Goal: Information Seeking & Learning: Learn about a topic

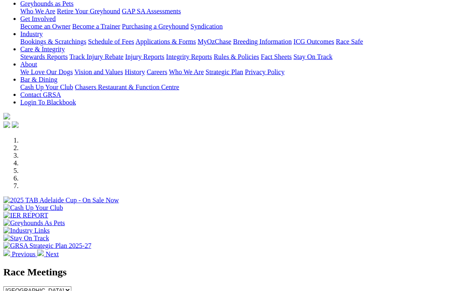
scroll to position [131, 0]
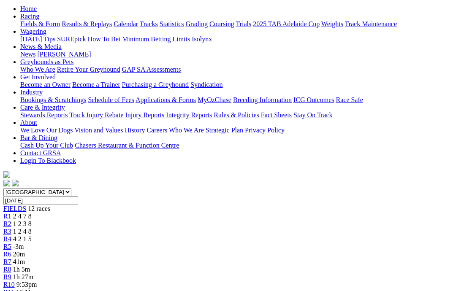
scroll to position [96, 0]
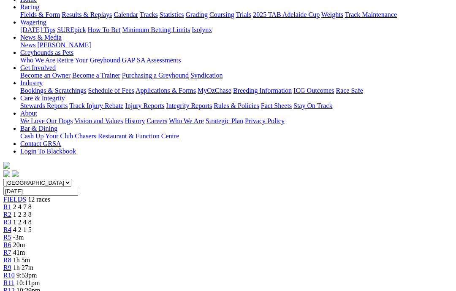
click link "GERMAN SHEPHERD CLUB STAKE CTA Division1"
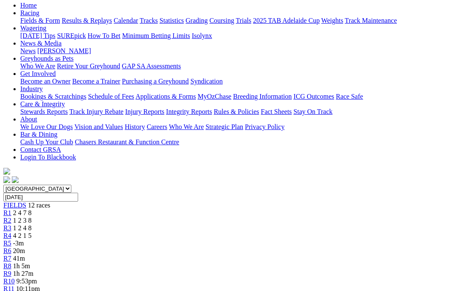
scroll to position [90, 0]
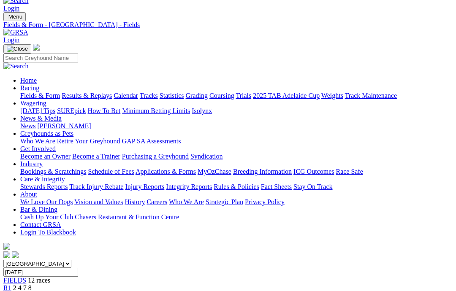
scroll to position [14, 0]
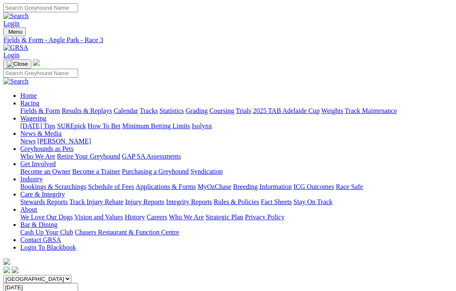
click at [26, 291] on span "FIELDS" at bounding box center [14, 295] width 23 height 7
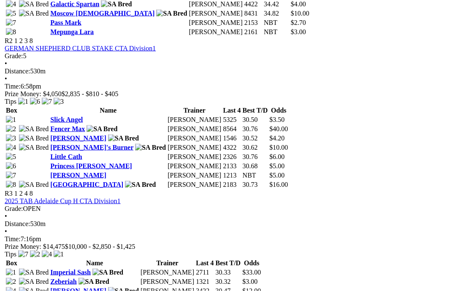
scroll to position [546, 0]
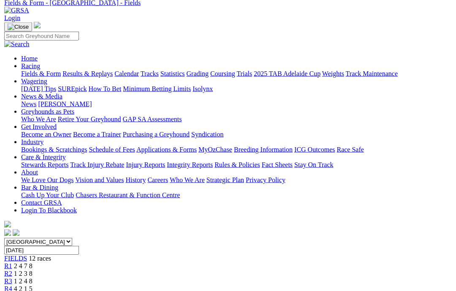
scroll to position [36, 0]
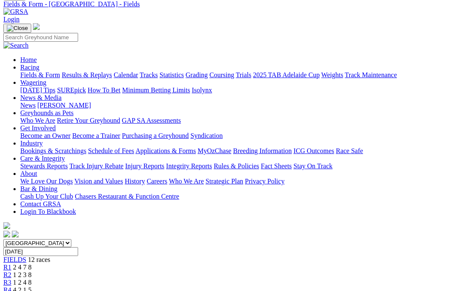
click at [11, 264] on link "R1" at bounding box center [7, 267] width 8 height 7
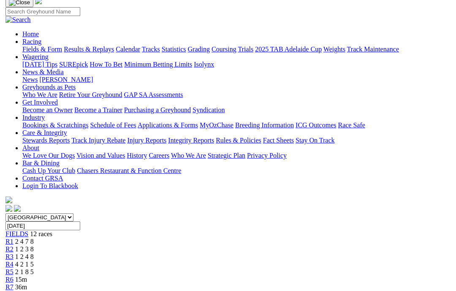
scroll to position [61, 0]
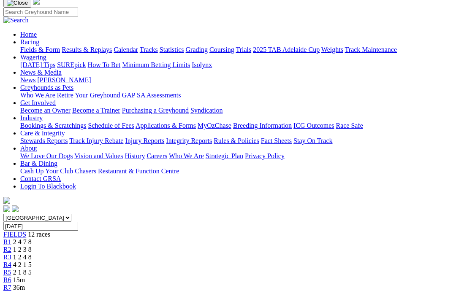
click at [32, 254] on span "1 2 4 8" at bounding box center [22, 257] width 19 height 7
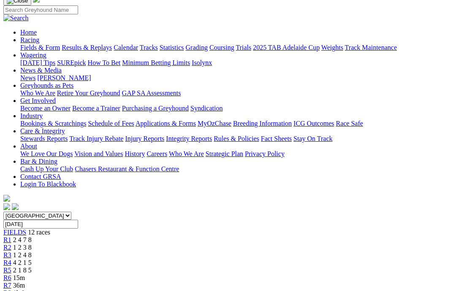
scroll to position [63, 0]
click at [32, 260] on span "4 2 1 5" at bounding box center [22, 263] width 19 height 7
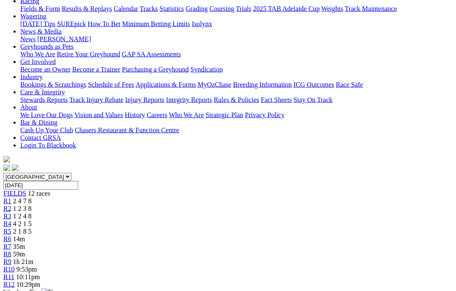
scroll to position [103, 0]
click at [11, 228] on link "R5" at bounding box center [7, 231] width 8 height 7
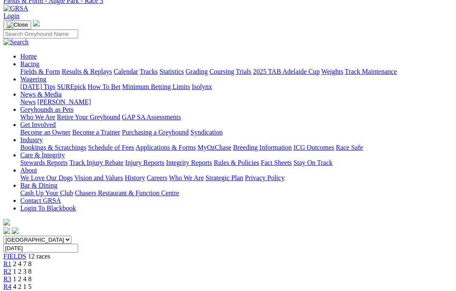
scroll to position [39, 0]
click at [26, 253] on span "FIELDS" at bounding box center [14, 256] width 23 height 7
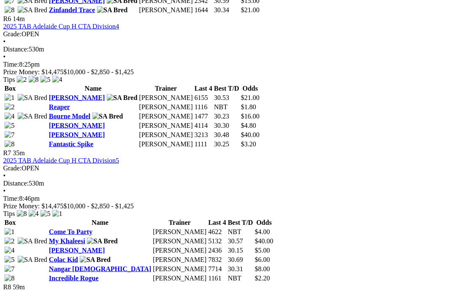
scroll to position [1108, 67]
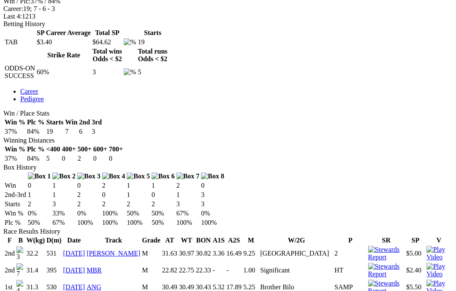
scroll to position [389, 0]
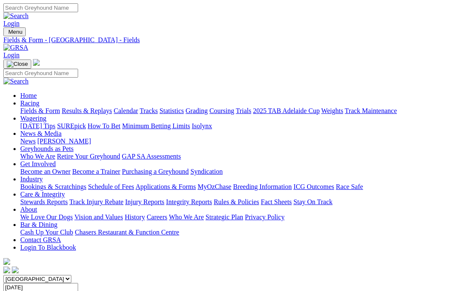
click at [71, 275] on select "[GEOGRAPHIC_DATA] [GEOGRAPHIC_DATA] [GEOGRAPHIC_DATA] [GEOGRAPHIC_DATA] [GEOGRA…" at bounding box center [37, 279] width 68 height 8
select select "[GEOGRAPHIC_DATA]"
click at [71, 275] on select "South Australia New South Wales Northern Territory Queensland Tasmania Victoria…" at bounding box center [37, 279] width 68 height 8
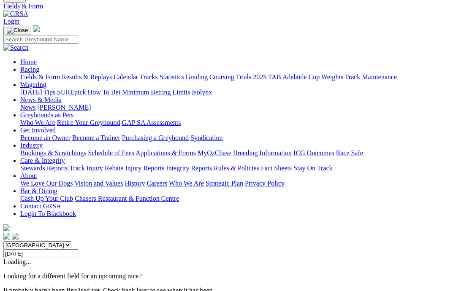
click at [71, 242] on select "South Australia New South Wales Northern Territory Queensland Tasmania Victoria…" at bounding box center [37, 246] width 68 height 8
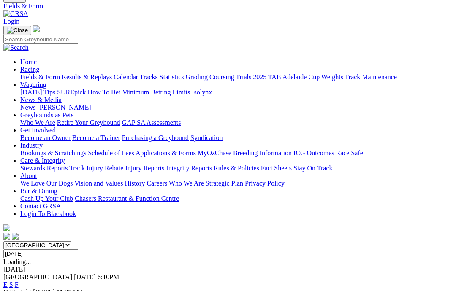
click at [71, 242] on select "South Australia New South Wales Northern Territory Queensland Tasmania Victoria…" at bounding box center [37, 246] width 68 height 8
select select "VIC"
click at [19, 281] on link "F" at bounding box center [17, 284] width 4 height 7
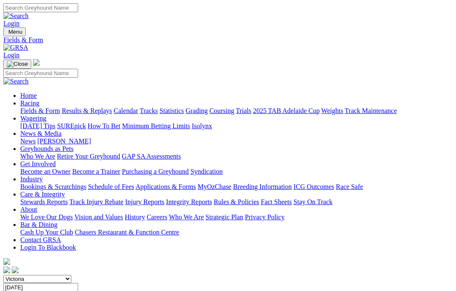
scroll to position [34, 0]
select select "NSW"
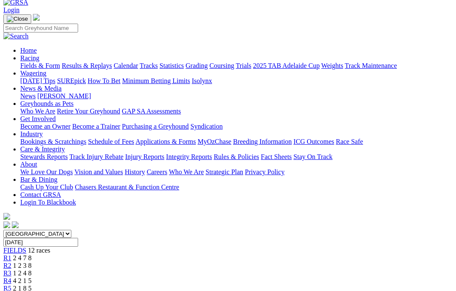
scroll to position [44, 0]
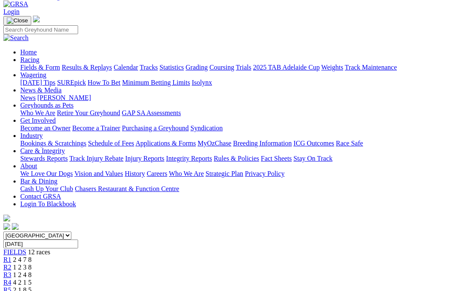
click at [38, 249] on span "12 races" at bounding box center [39, 252] width 22 height 7
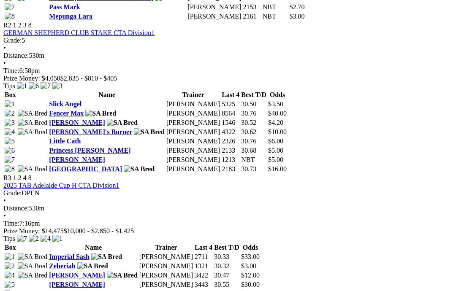
scroll to position [560, 0]
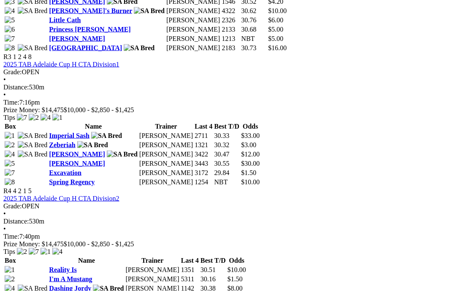
scroll to position [680, 0]
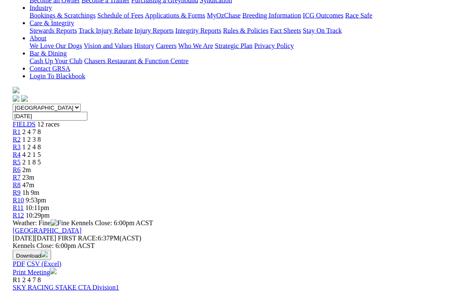
scroll to position [0, 0]
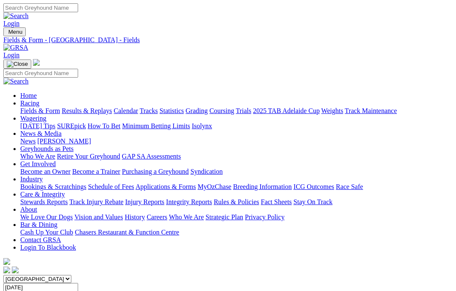
click at [49, 275] on select "South Australia New South Wales Northern Territory Queensland Tasmania Victoria…" at bounding box center [37, 279] width 68 height 8
select select "NSW"
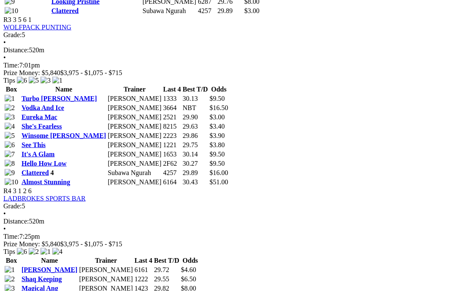
scroll to position [750, 0]
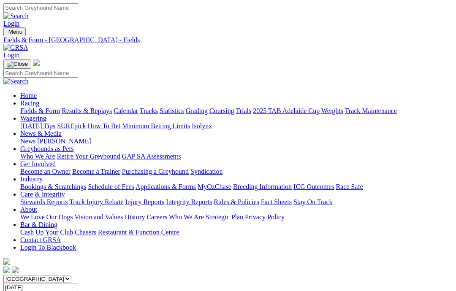
select select "[GEOGRAPHIC_DATA]"
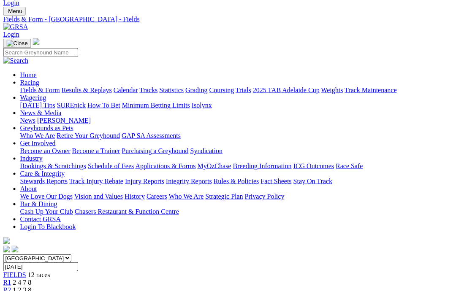
scroll to position [25, 2]
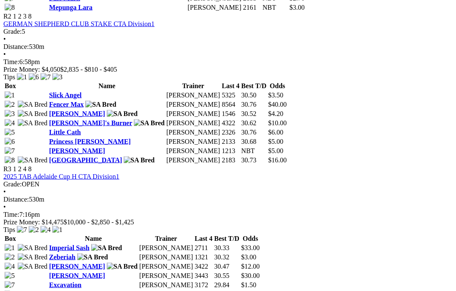
scroll to position [570, 3]
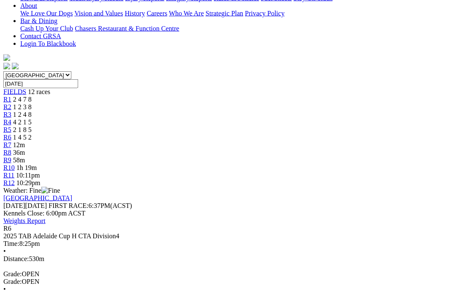
scroll to position [223, 0]
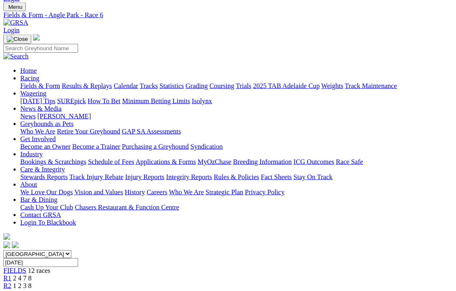
scroll to position [25, 0]
click at [11, 291] on span "R3" at bounding box center [7, 294] width 8 height 7
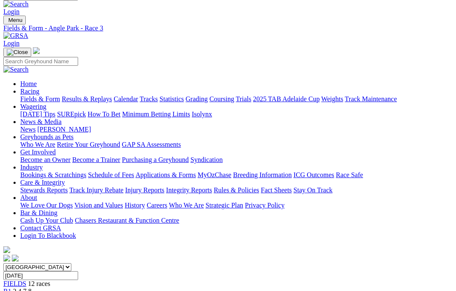
scroll to position [11, 0]
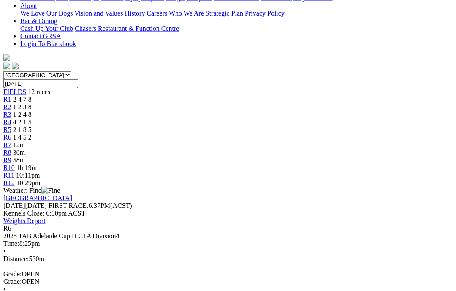
scroll to position [215, 0]
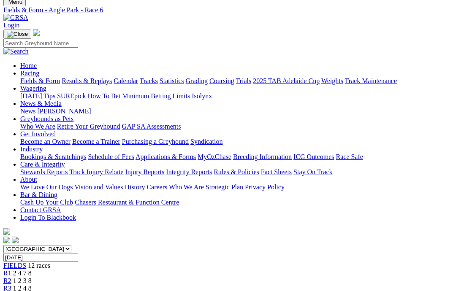
scroll to position [28, 0]
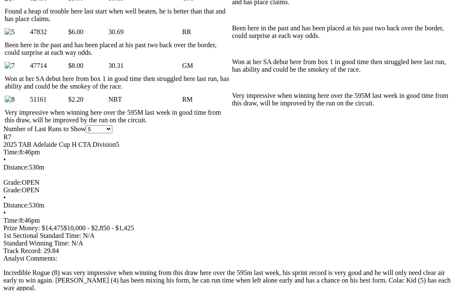
scroll to position [470, 0]
